Goal: Task Accomplishment & Management: Use online tool/utility

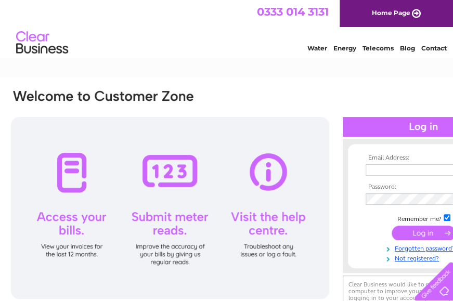
type input "morwildevelopments1976@outlook.com"
click at [403, 230] on input "submit" at bounding box center [423, 233] width 64 height 15
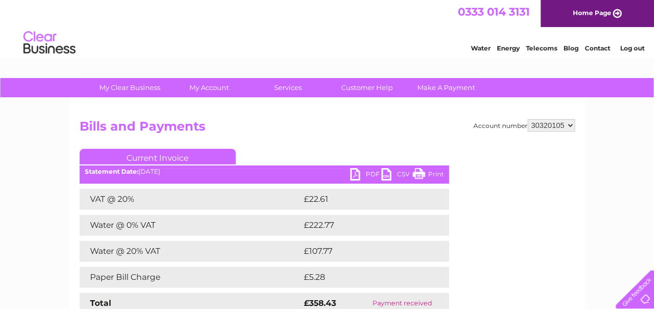
click at [452, 46] on link "Water" at bounding box center [481, 48] width 20 height 8
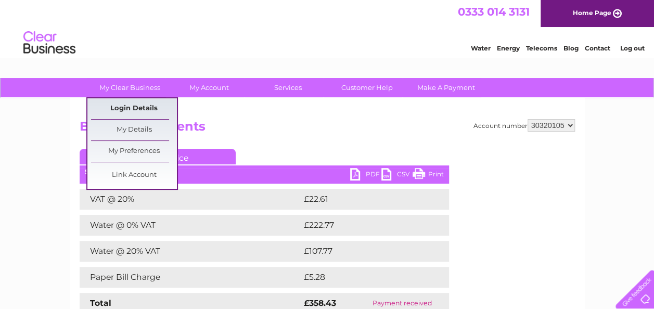
click at [150, 102] on link "Login Details" at bounding box center [134, 108] width 86 height 21
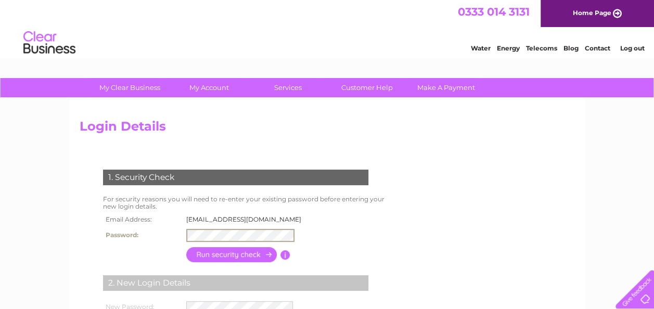
click at [566, 16] on link "Home Page" at bounding box center [596, 13] width 113 height 27
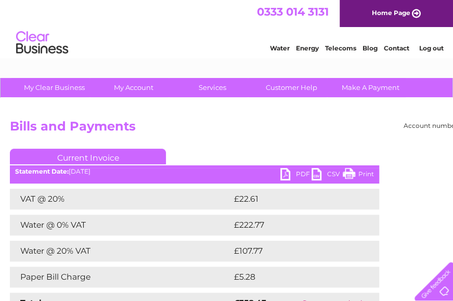
click at [336, 126] on h2 "Bills and Payments" at bounding box center [257, 129] width 495 height 20
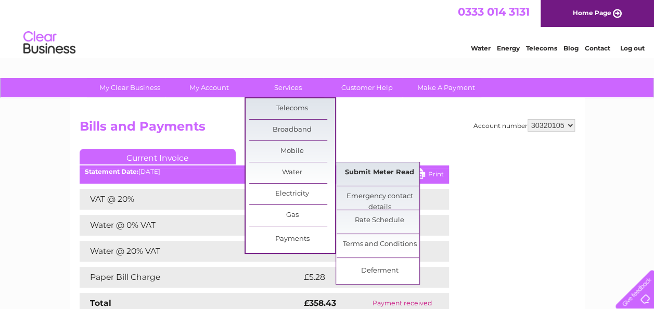
click at [365, 168] on link "Submit Meter Read" at bounding box center [379, 172] width 86 height 21
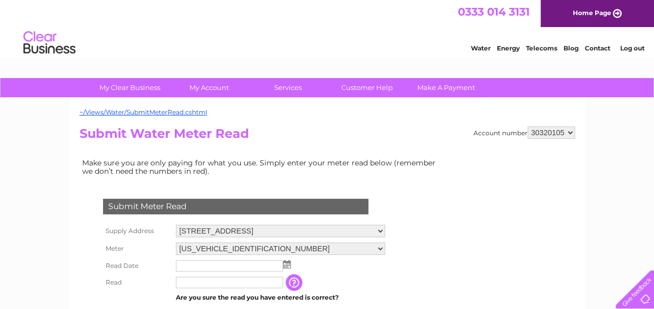
click at [284, 260] on img at bounding box center [287, 264] width 8 height 8
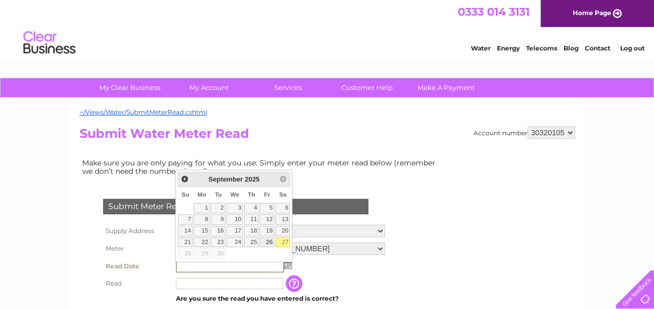
click at [270, 240] on link "26" at bounding box center [266, 242] width 15 height 10
type input "2025/09/26"
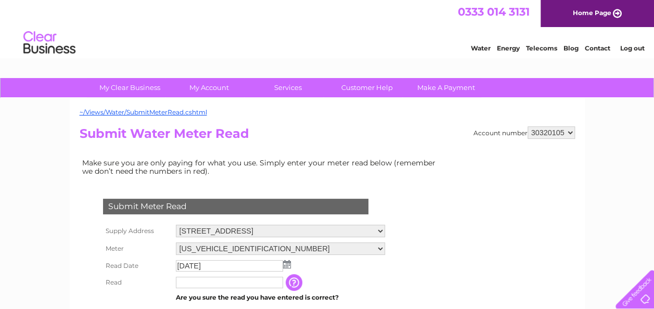
click at [188, 283] on input "text" at bounding box center [229, 282] width 107 height 11
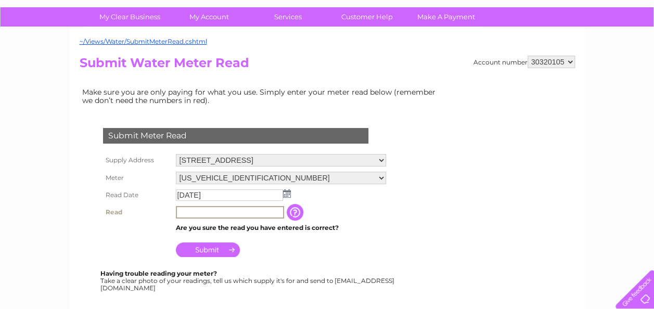
scroll to position [83, 0]
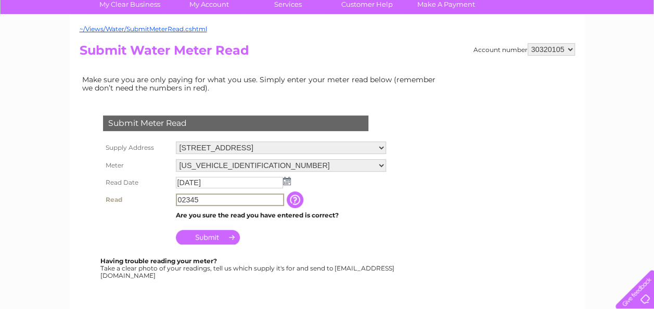
type input "02345"
click at [207, 237] on input "Submit" at bounding box center [208, 236] width 64 height 15
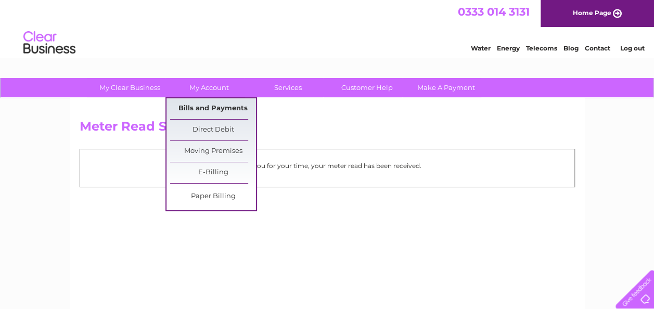
click at [206, 107] on link "Bills and Payments" at bounding box center [213, 108] width 86 height 21
